Goal: Find specific page/section: Find specific page/section

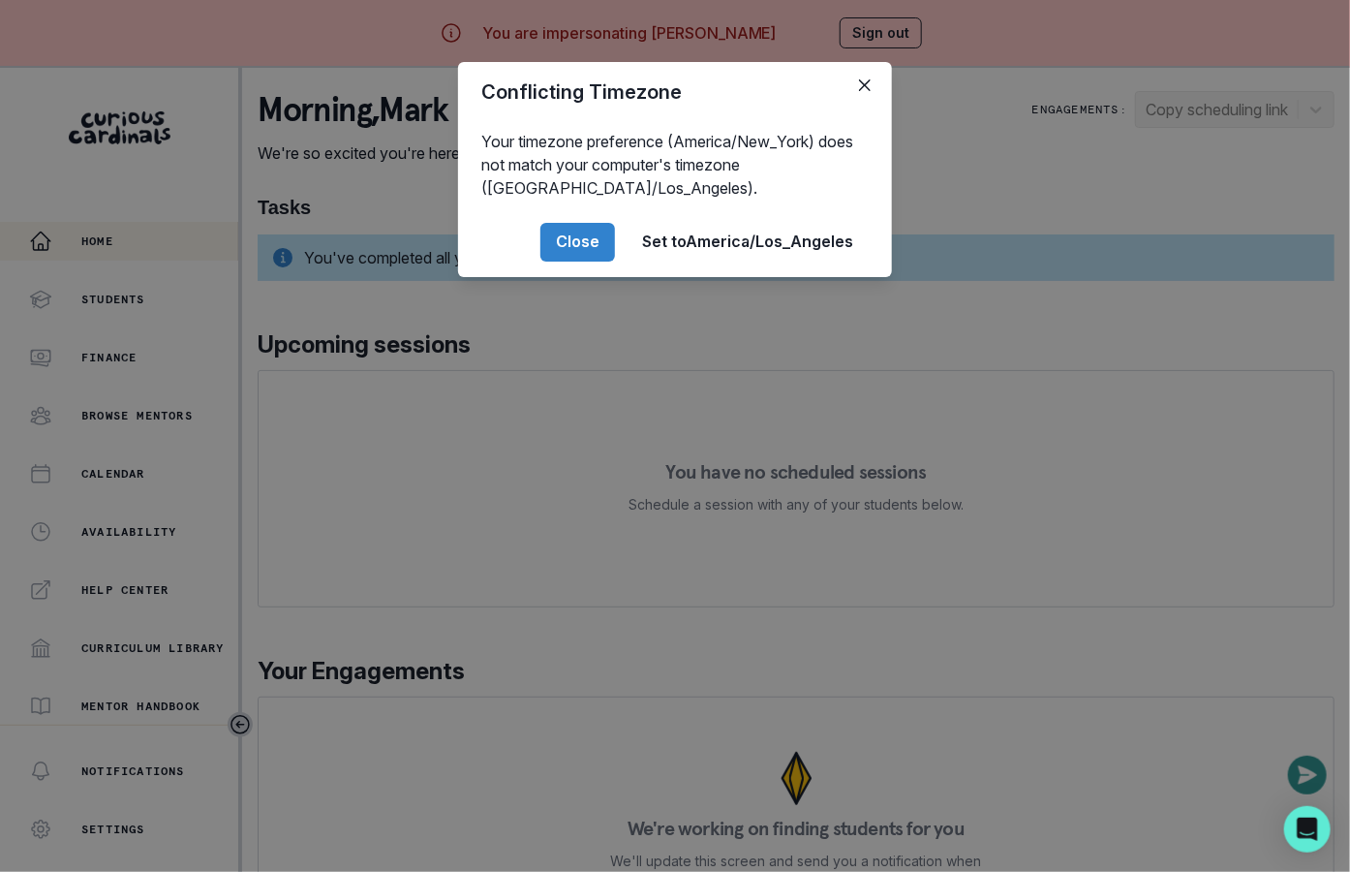
click at [462, 635] on div "Conflicting Timezone Your timezone preference (America/New_York) does not match…" at bounding box center [675, 436] width 1350 height 872
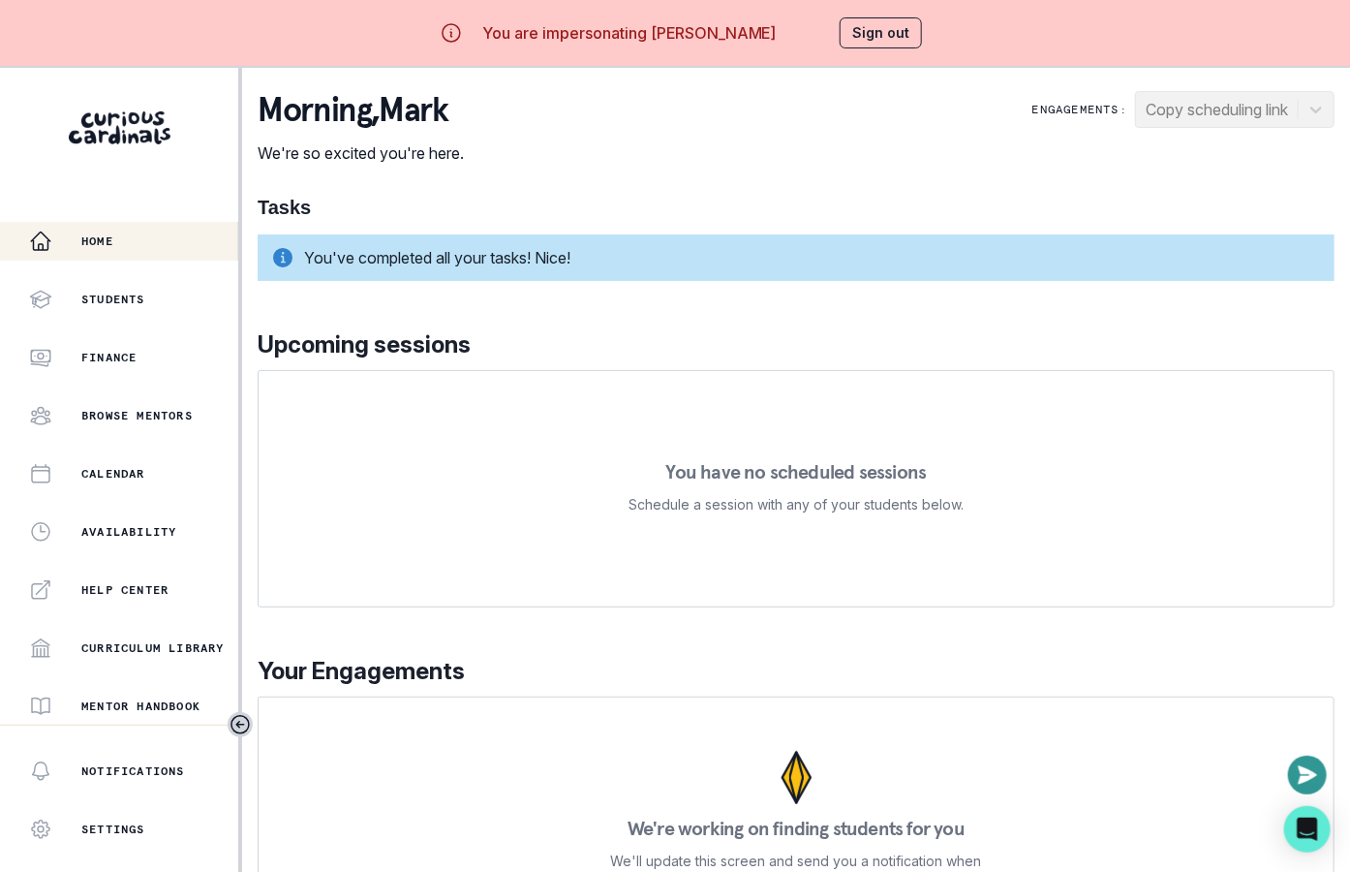
scroll to position [16, 0]
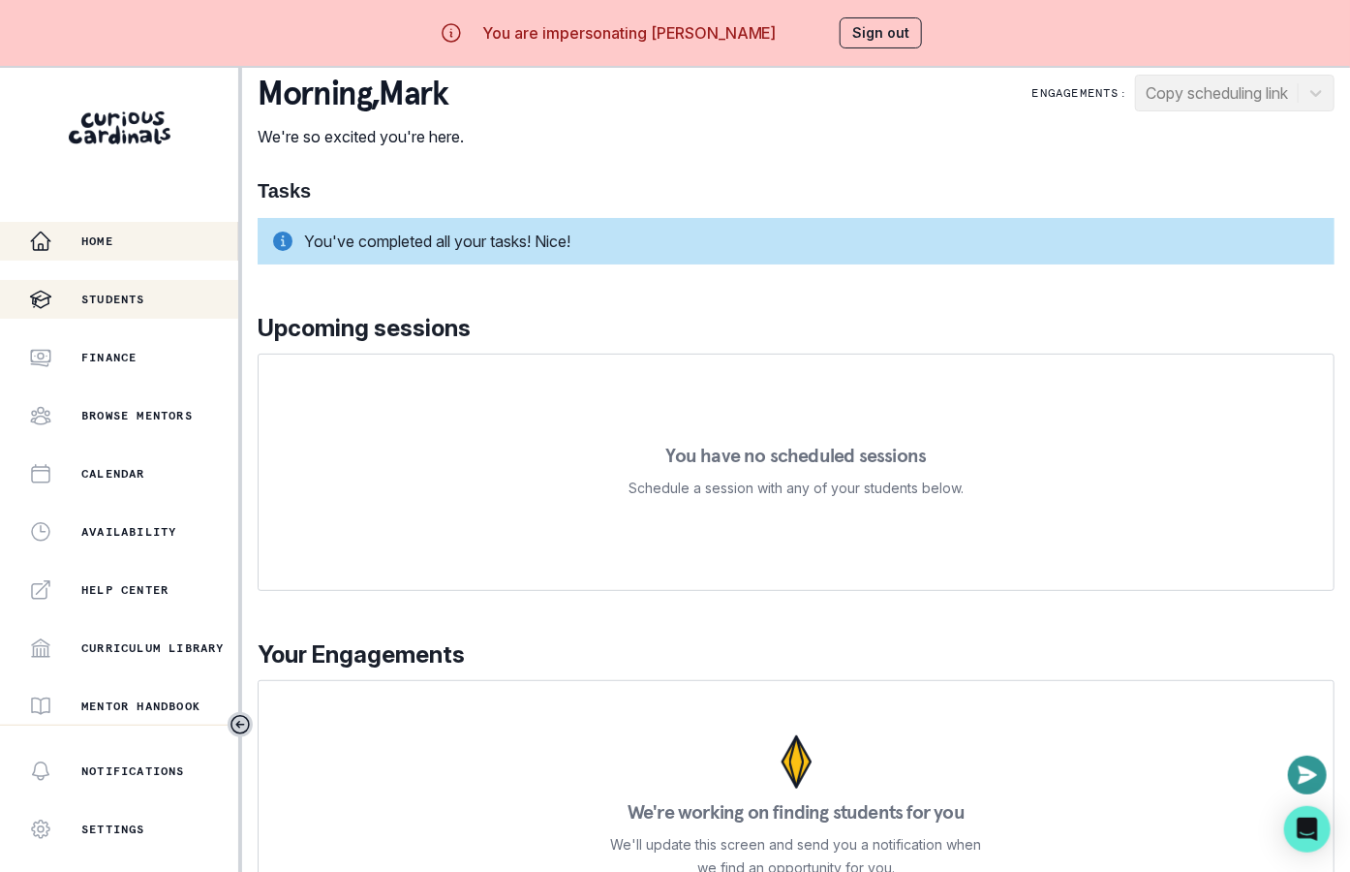
click at [135, 299] on p "Students" at bounding box center [113, 299] width 64 height 15
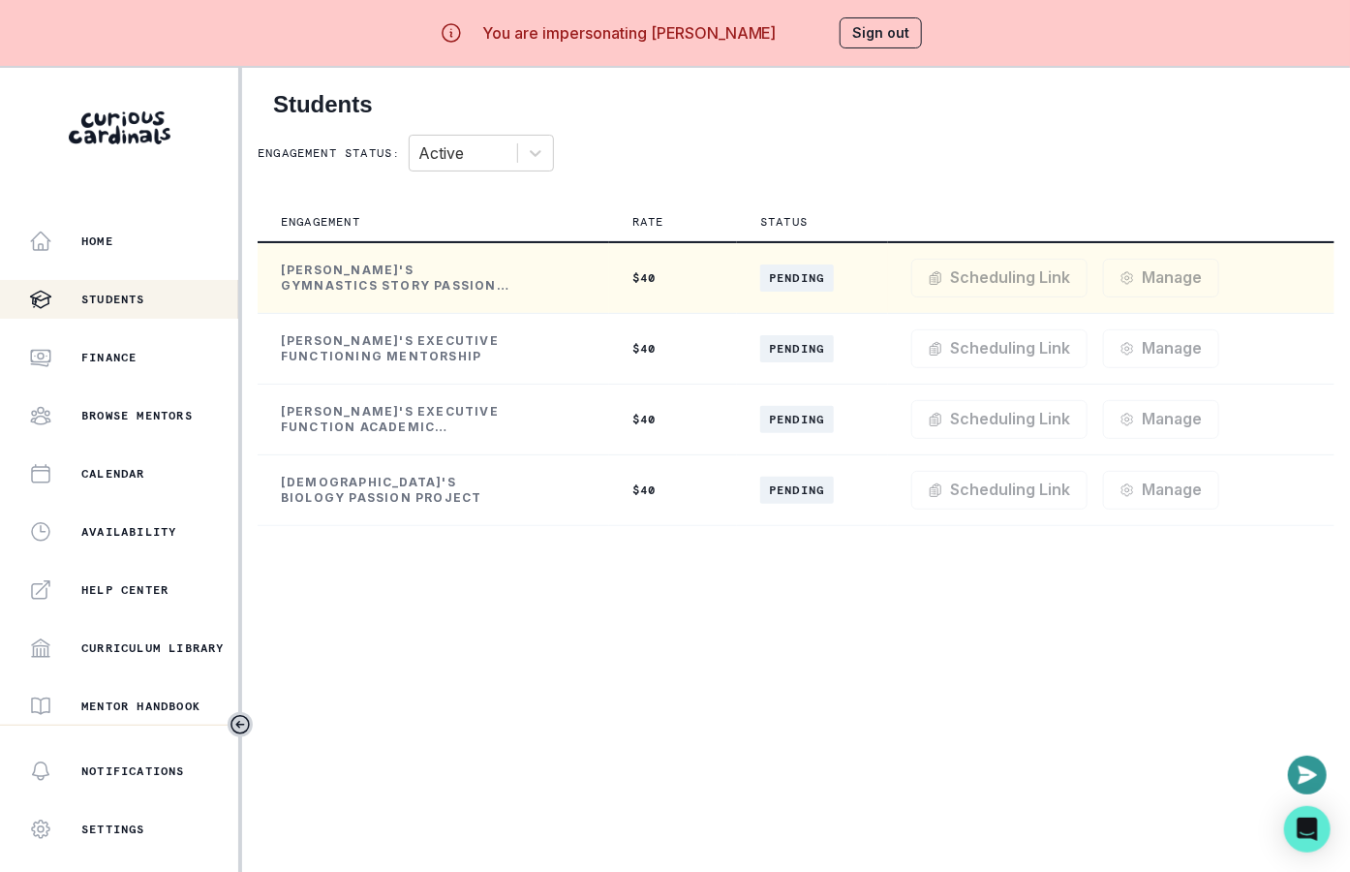
click at [924, 251] on td "Scheduling Link Manage Request Engagement Pause Request Engagement End Request …" at bounding box center [1111, 278] width 447 height 72
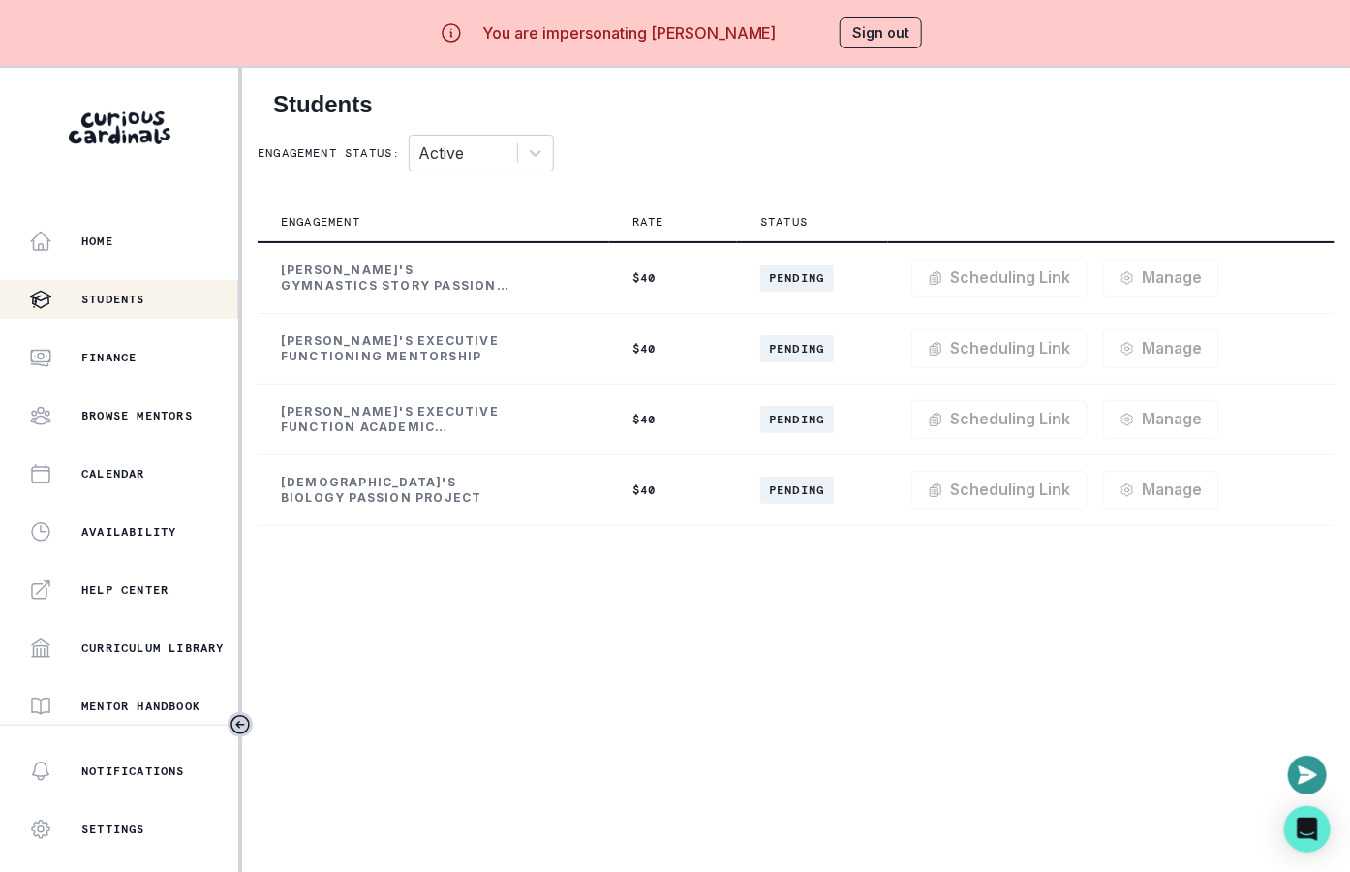
click at [921, 157] on div "Engagement status: Active" at bounding box center [796, 153] width 1077 height 37
click at [892, 24] on button "Sign out" at bounding box center [881, 32] width 82 height 31
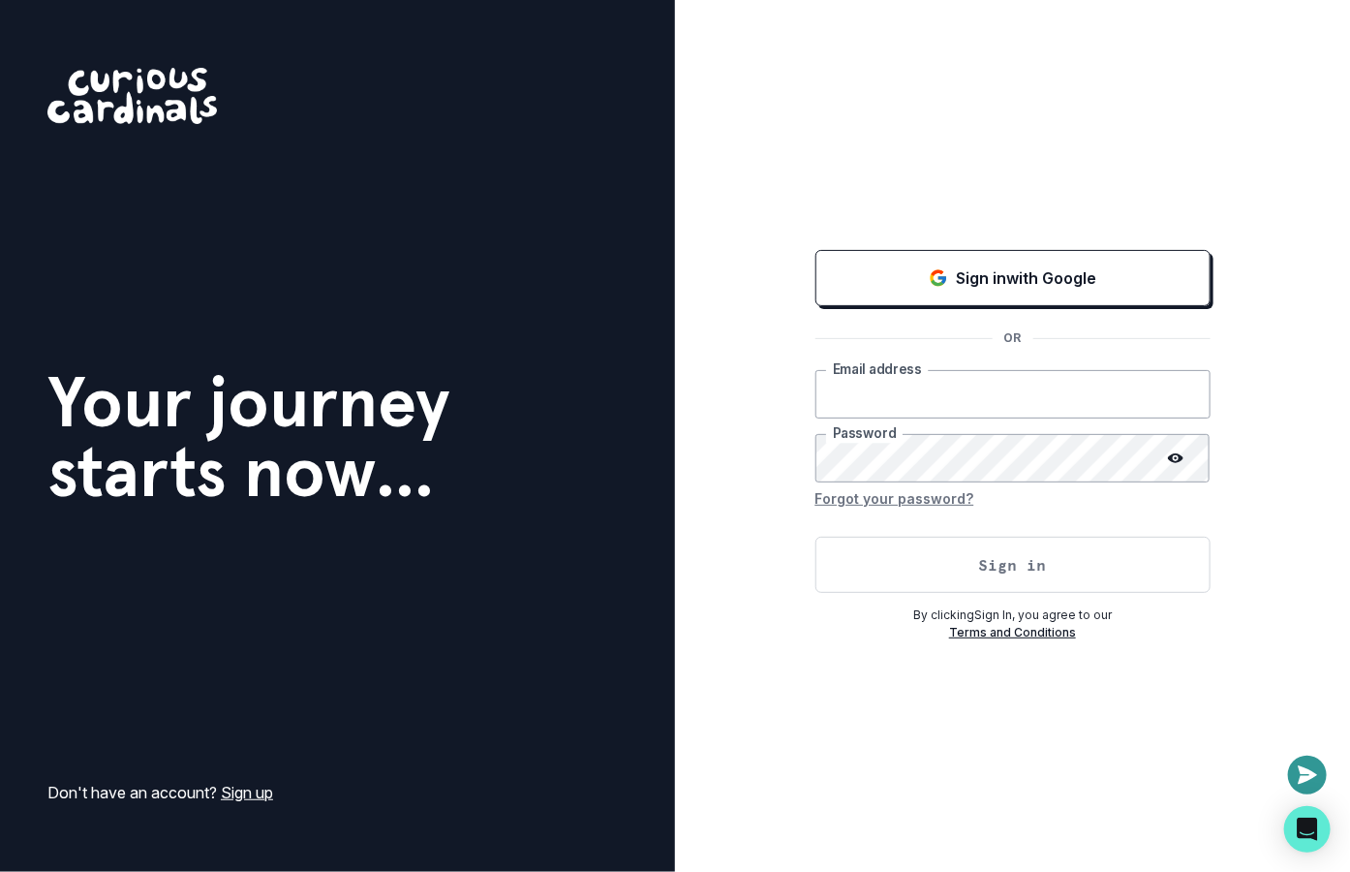
type input "[EMAIL_ADDRESS][DOMAIN_NAME]"
click at [892, 563] on button "Sign in" at bounding box center [1013, 565] width 395 height 56
